Goal: Communication & Community: Answer question/provide support

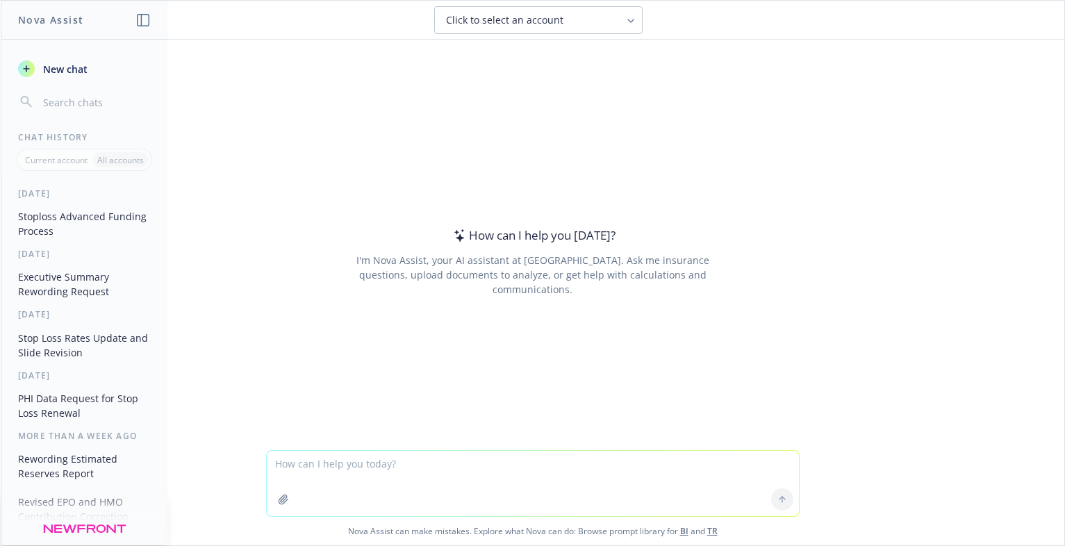
click at [327, 468] on textarea at bounding box center [533, 483] width 532 height 65
type textarea "reword: If [PERSON_NAME] would take ownership of more tasks and lead the projec…"
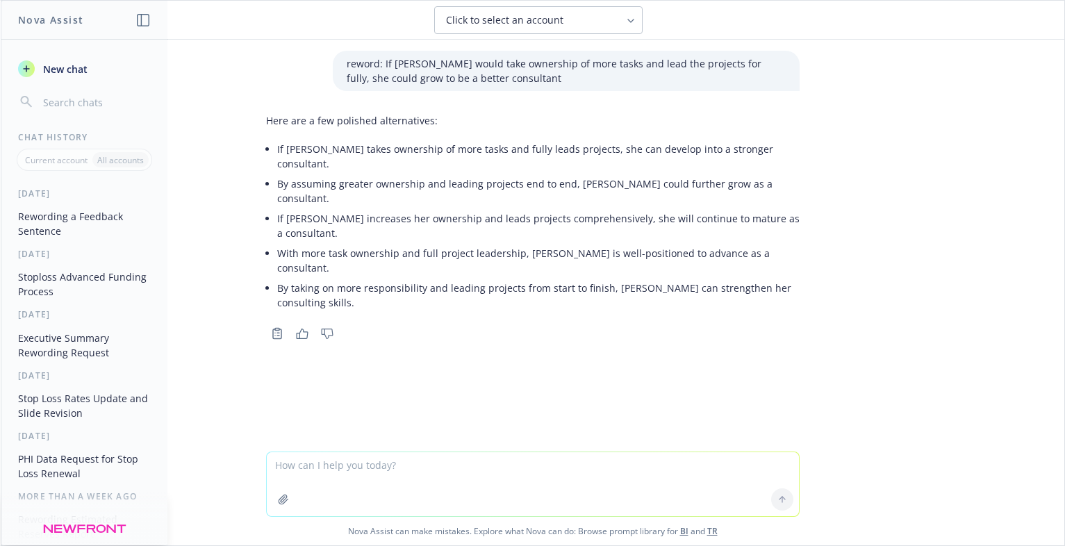
click at [313, 463] on textarea at bounding box center [533, 484] width 532 height 64
type textarea "given her title and longevity in the business, i would assume she would know mo…"
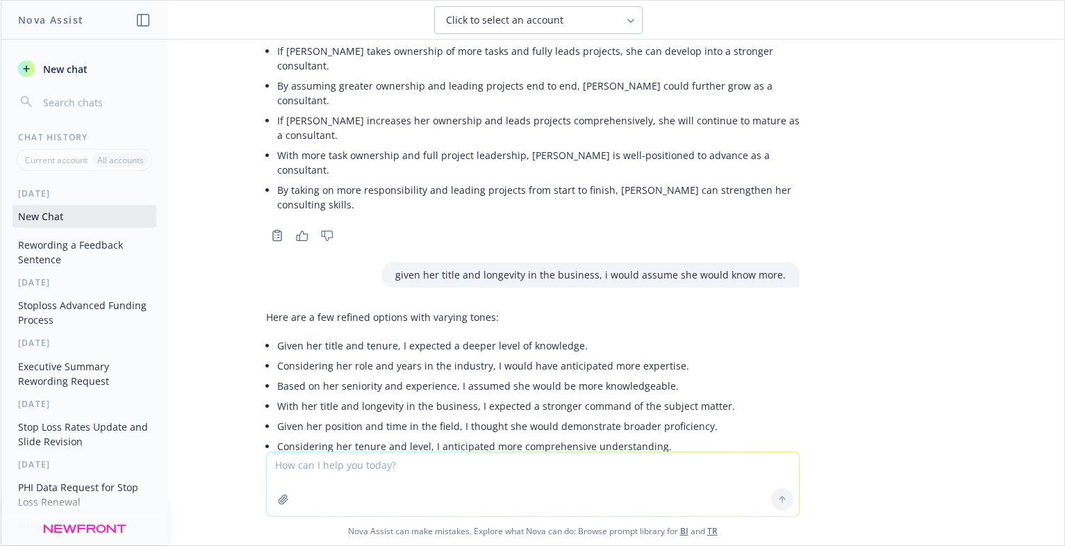
scroll to position [108, 0]
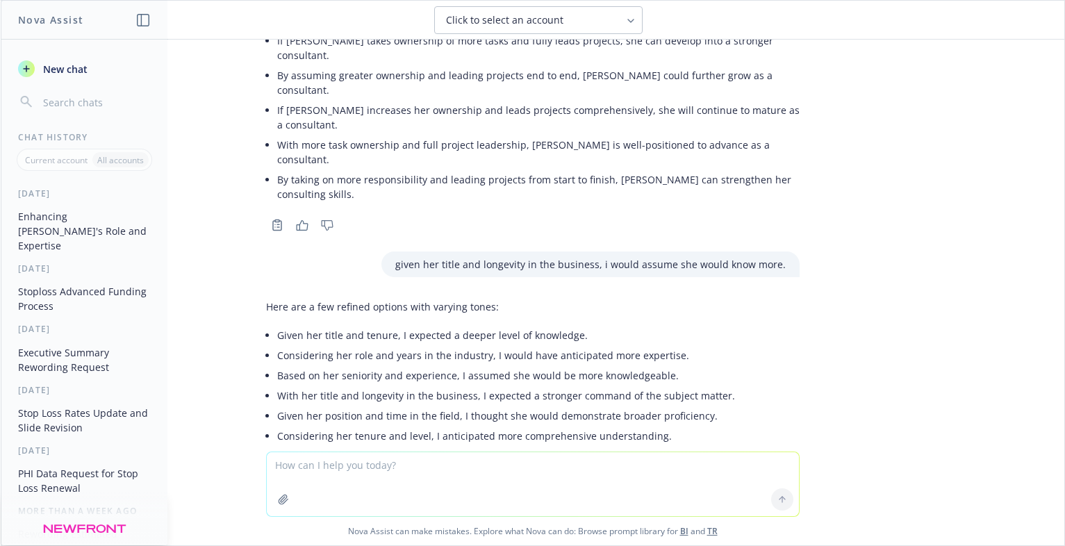
click at [311, 480] on textarea at bounding box center [533, 484] width 532 height 64
paste textarea "Loremi dolor si amet conse-ad elit seddoe temporin utlabor et dolorem aliqu eni…"
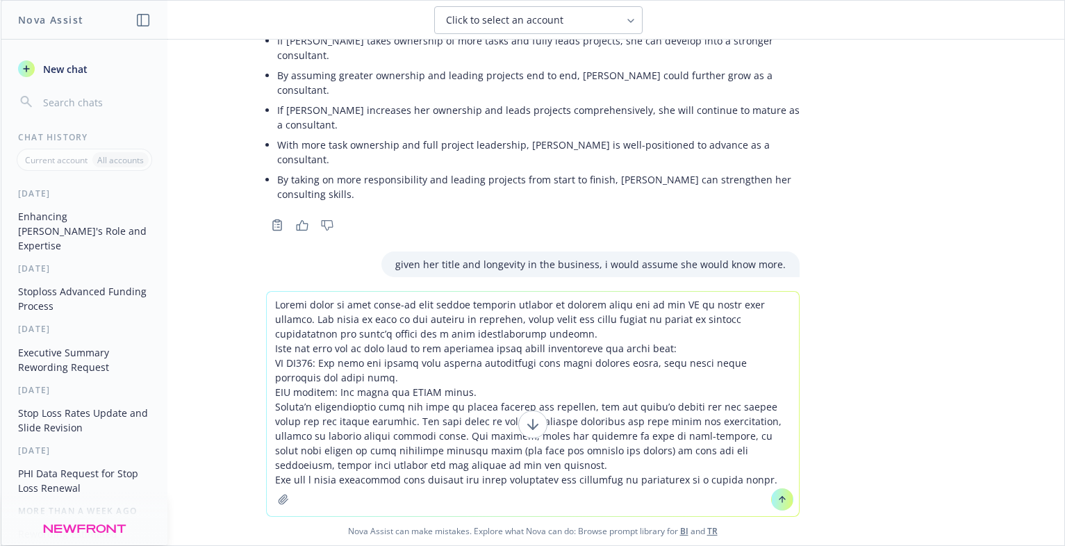
type textarea "Loremi dolor si amet conse-ad elit seddoe temporin utlabor et dolorem aliqu eni…"
click at [778, 495] on icon at bounding box center [783, 500] width 10 height 10
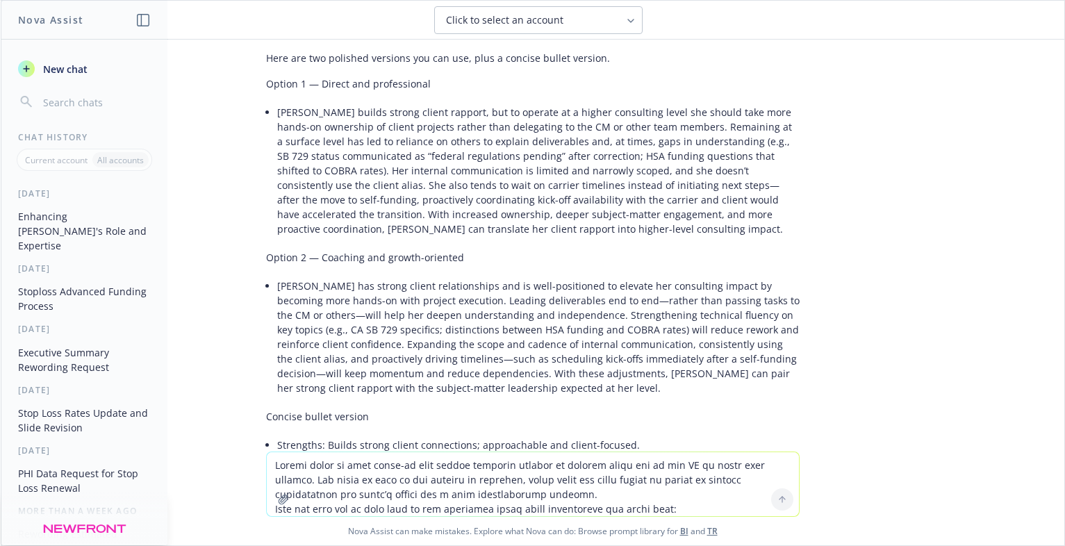
scroll to position [889, 0]
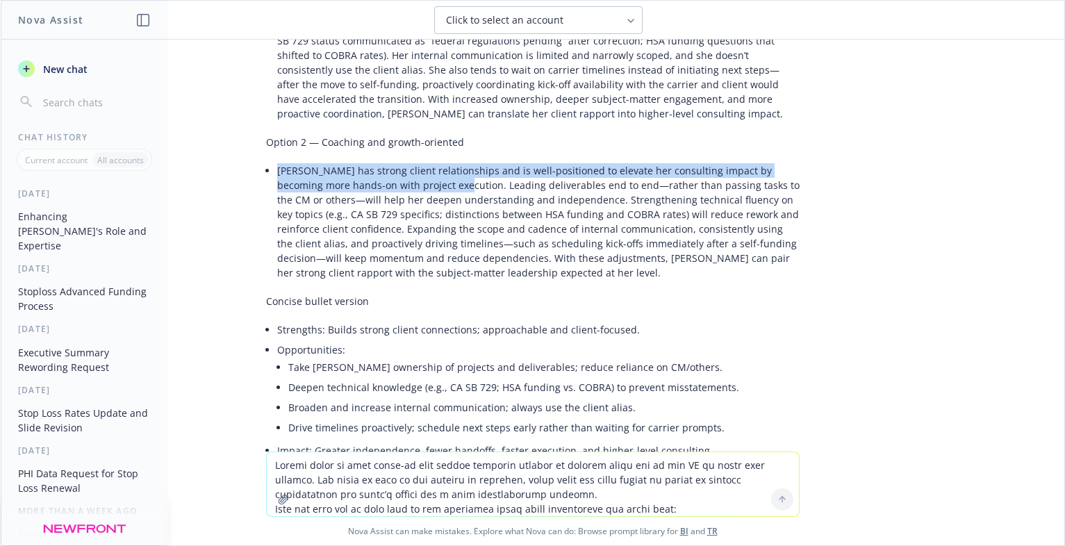
drag, startPoint x: 269, startPoint y: 101, endPoint x: 416, endPoint y: 116, distance: 147.4
click at [416, 161] on li "[PERSON_NAME] has strong client relationships and is well-positioned to elevate…" at bounding box center [538, 222] width 523 height 122
copy li "[PERSON_NAME] has strong client relationships and is well-positioned to elevate…"
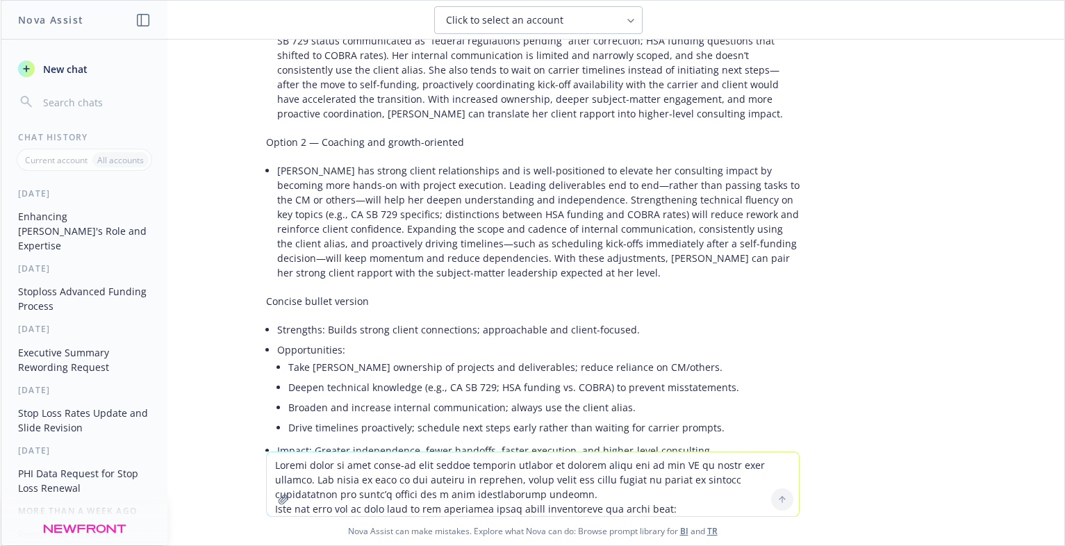
click at [987, 256] on div "reword: If [PERSON_NAME] would take ownership of more tasks and lead the projec…" at bounding box center [533, 246] width 1064 height 412
click at [784, 377] on li "Deepen technical knowledge (e.g., CA SB 729; HSA funding vs. COBRA) to prevent …" at bounding box center [543, 387] width 511 height 20
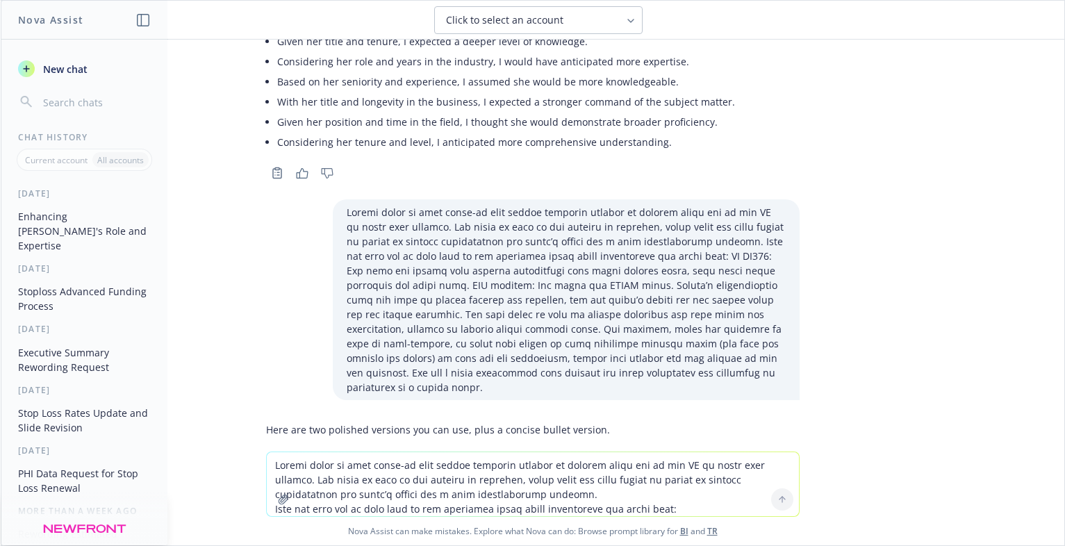
scroll to position [403, 0]
click at [317, 480] on textarea at bounding box center [533, 484] width 532 height 64
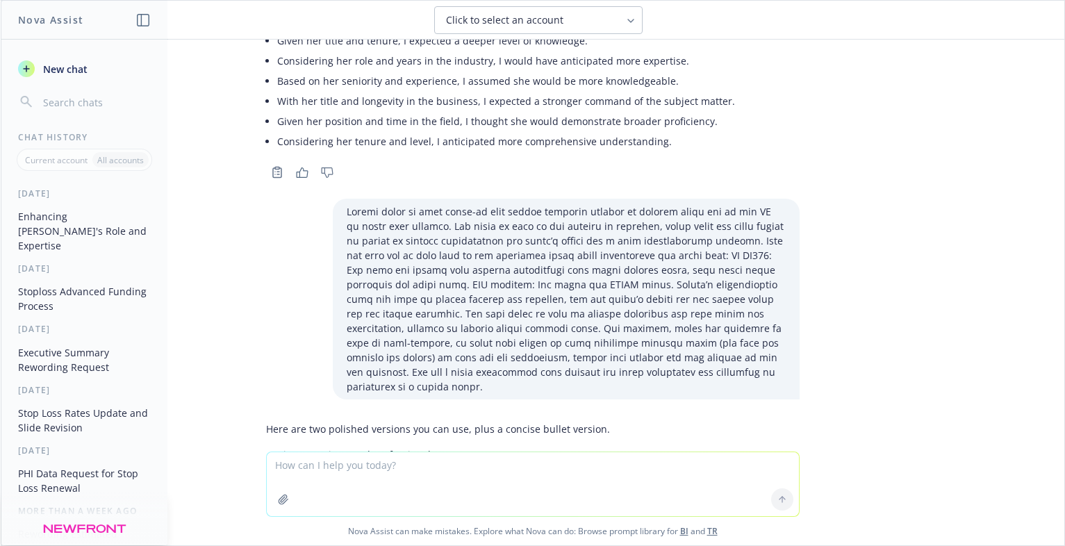
paste textarea "Collaboration: Rating 4 - in regards to strategy and renewal decks, she delegat…"
type textarea "Collaboration: Rating 4 - in regards to strategy and renewal decks, she delegat…"
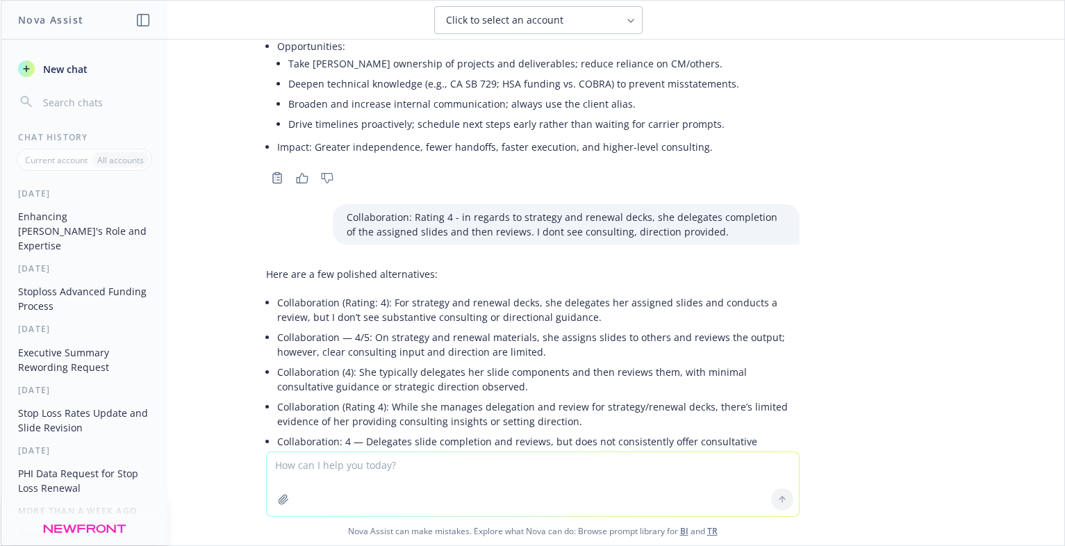
scroll to position [1199, 0]
